Goal: Find specific page/section

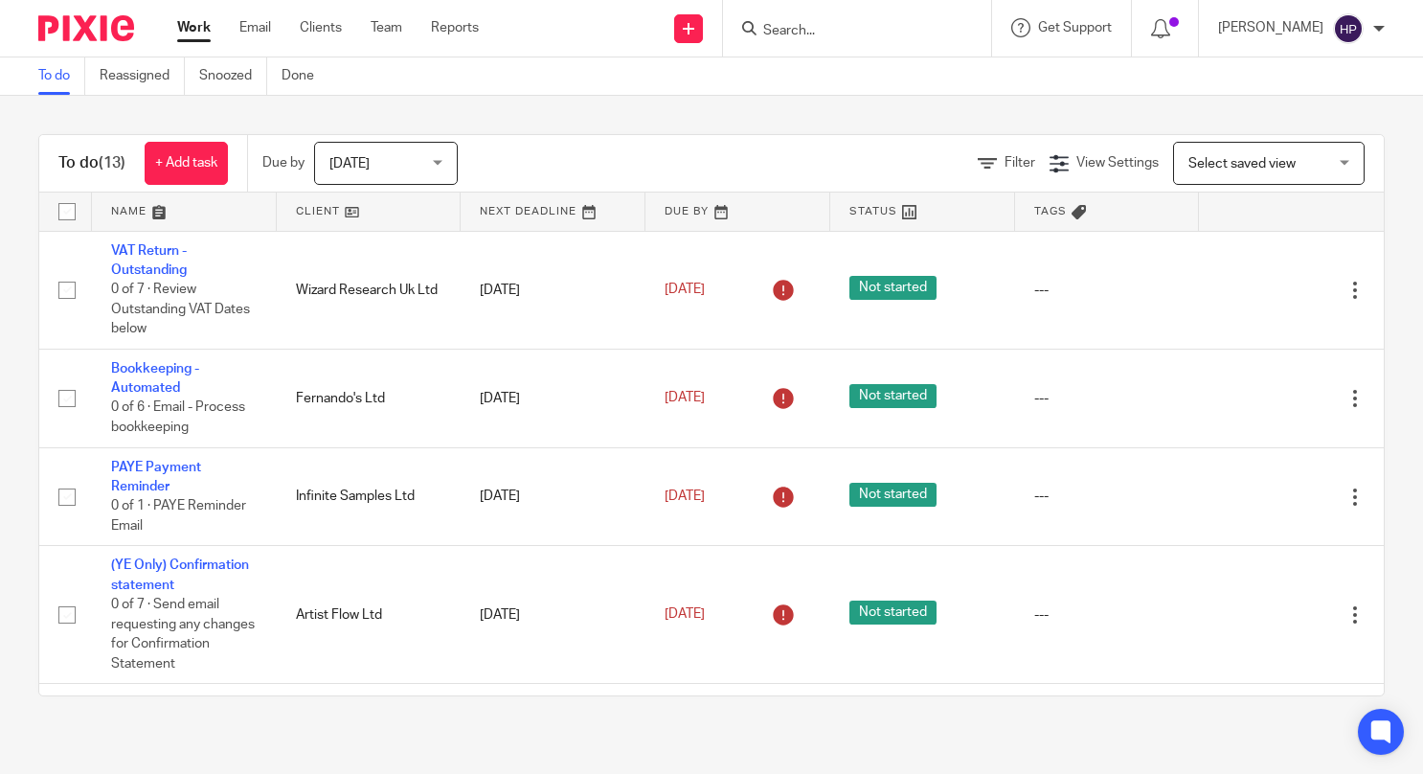
click at [857, 34] on input "Search" at bounding box center [848, 31] width 172 height 17
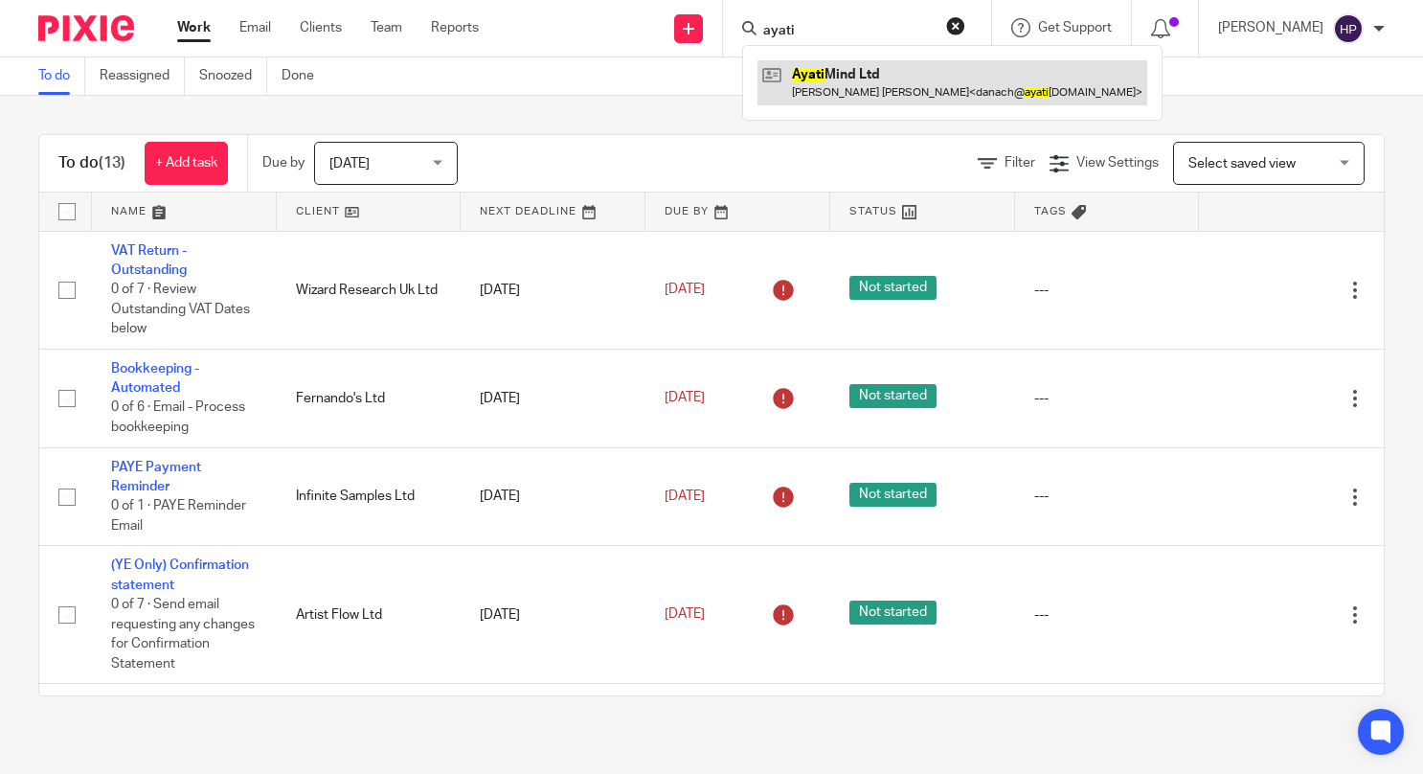
type input "ayati"
click at [927, 93] on link at bounding box center [953, 82] width 390 height 44
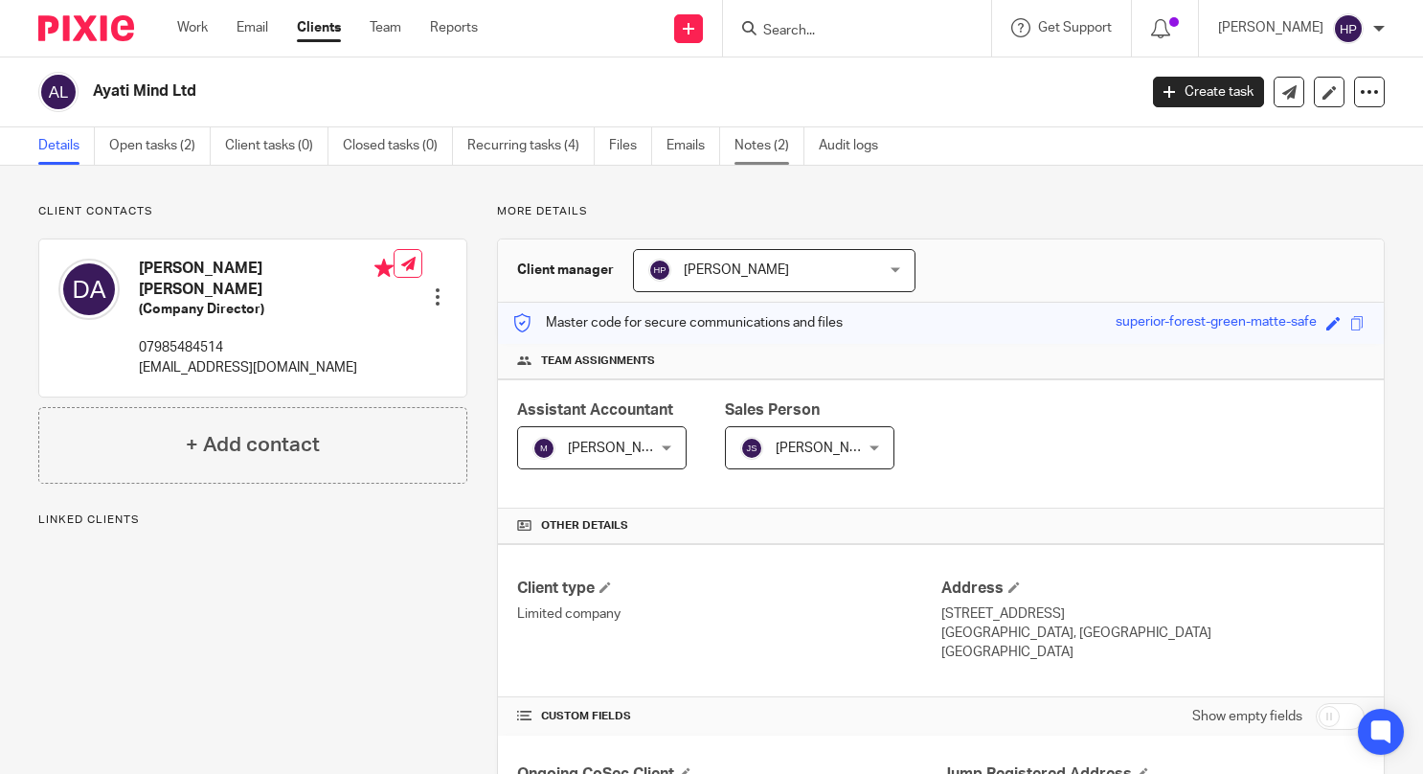
click at [750, 146] on link "Notes (2)" at bounding box center [770, 145] width 70 height 37
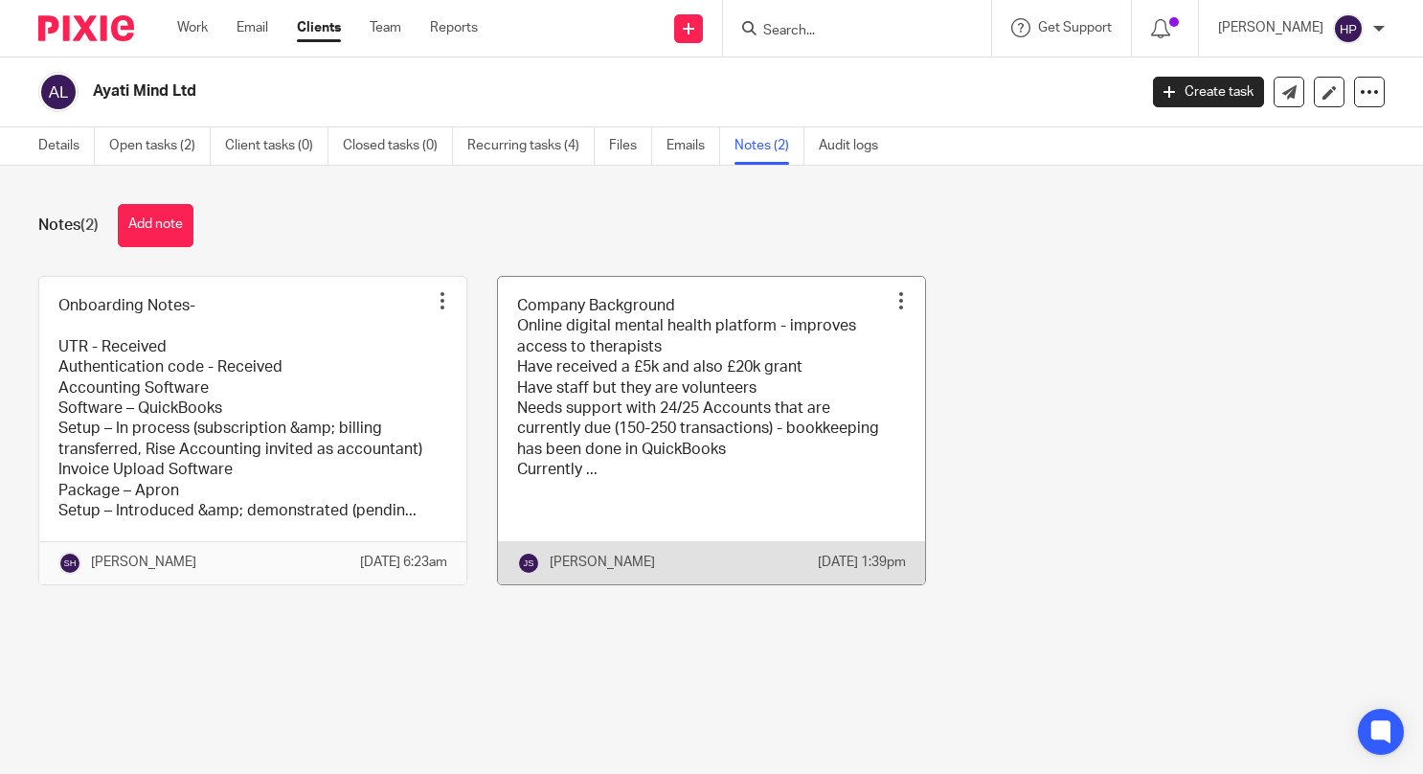
click at [697, 444] on link at bounding box center [711, 430] width 427 height 307
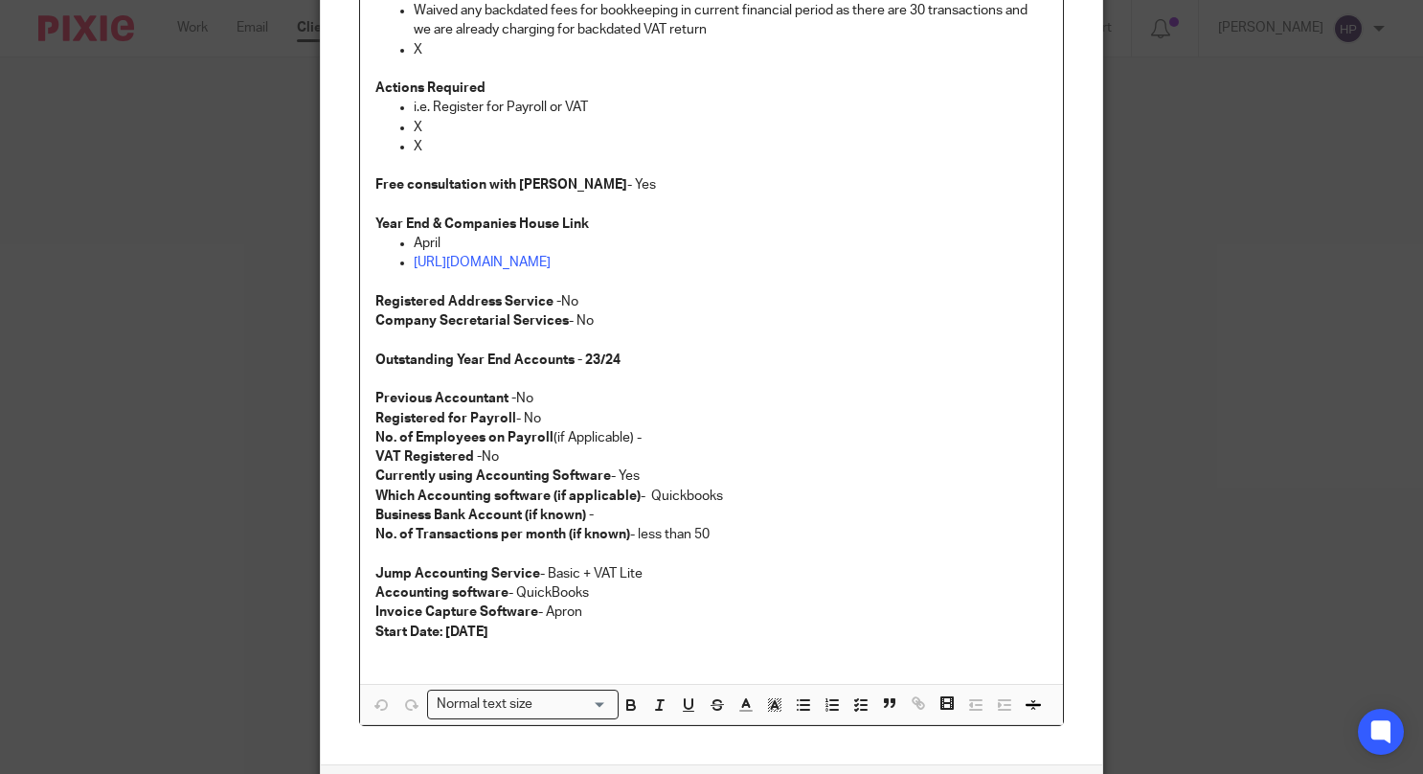
scroll to position [383, 0]
